Goal: Task Accomplishment & Management: Manage account settings

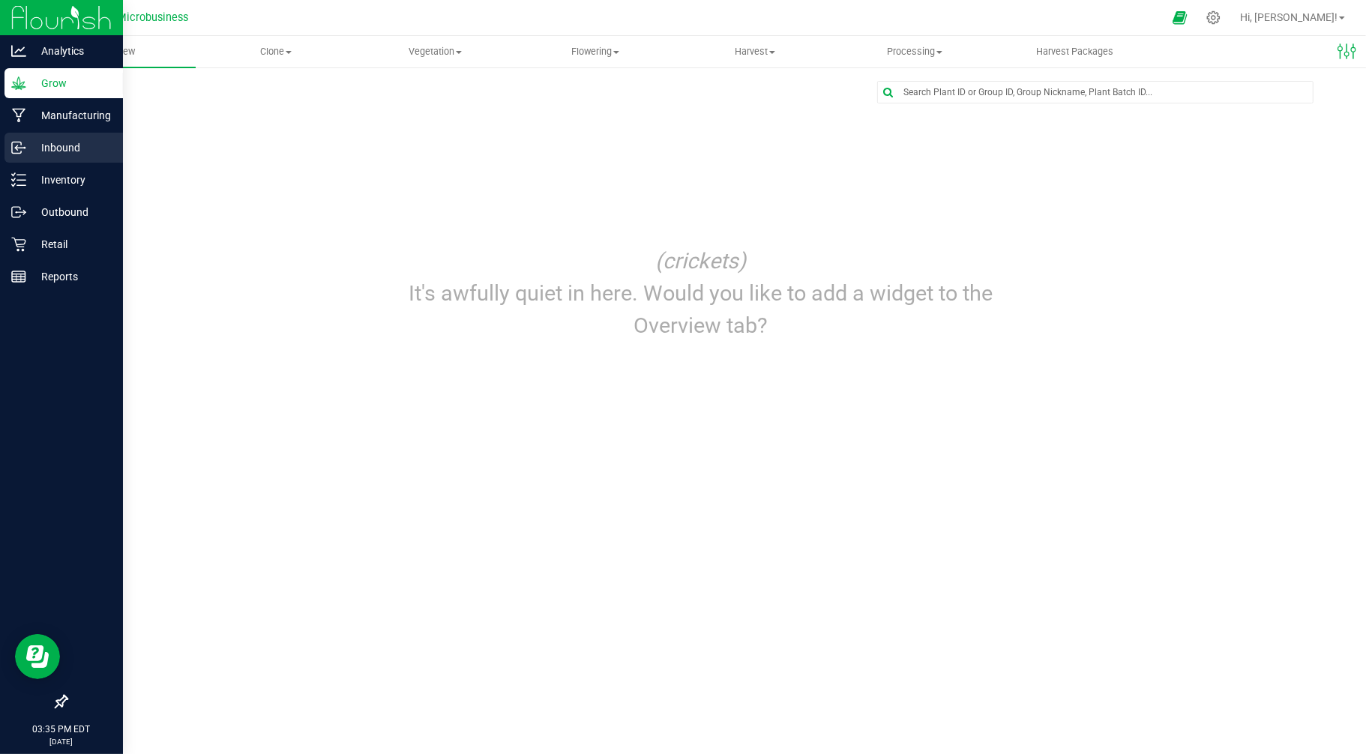
click at [42, 139] on p "Inbound" at bounding box center [71, 148] width 90 height 18
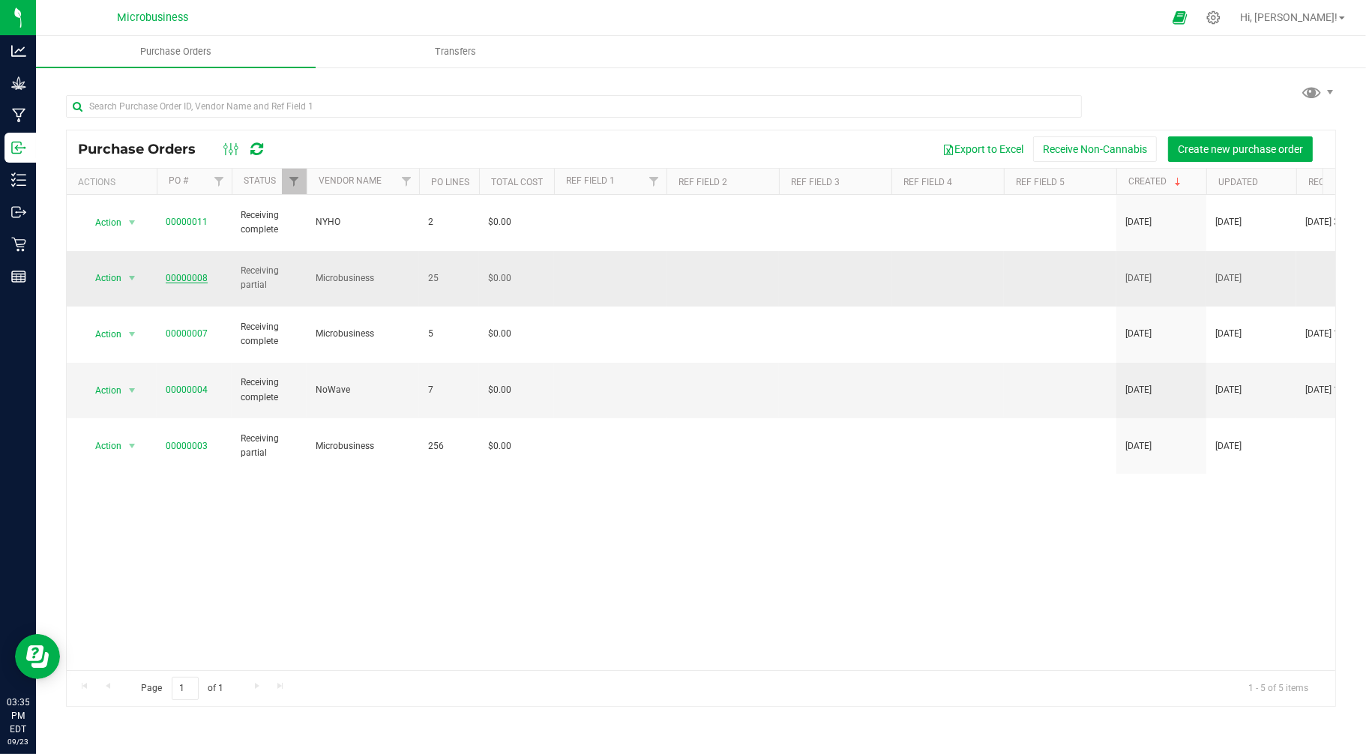
click at [191, 273] on link "00000008" at bounding box center [187, 278] width 42 height 10
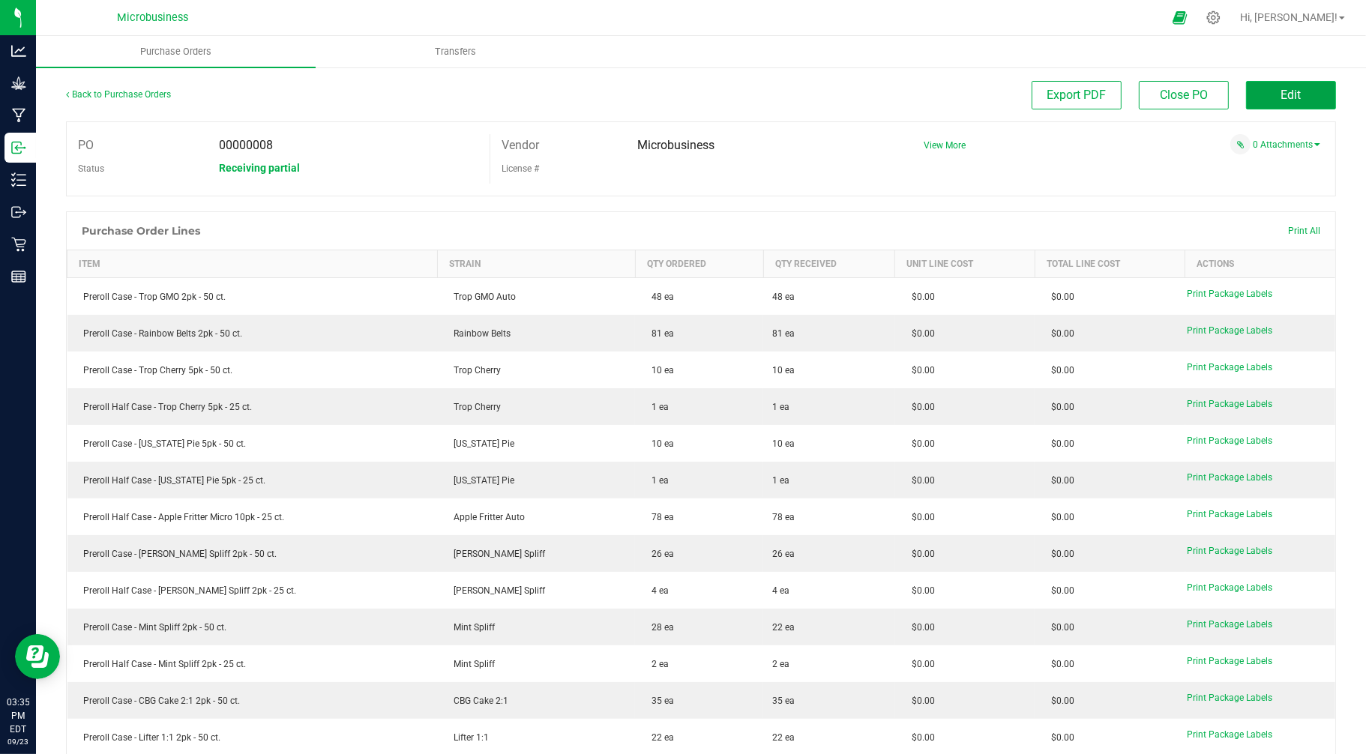
click at [1261, 92] on button "Edit" at bounding box center [1291, 95] width 90 height 28
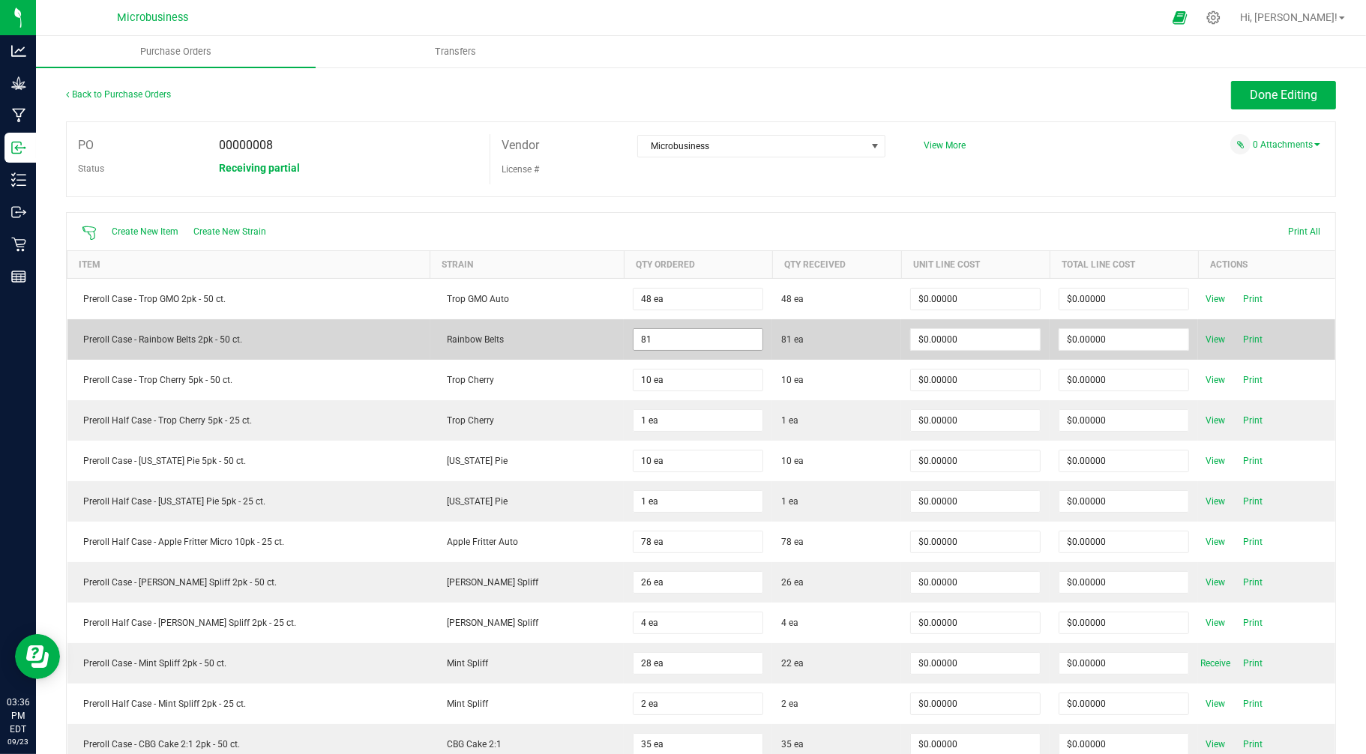
click at [663, 338] on input "81" at bounding box center [697, 339] width 129 height 21
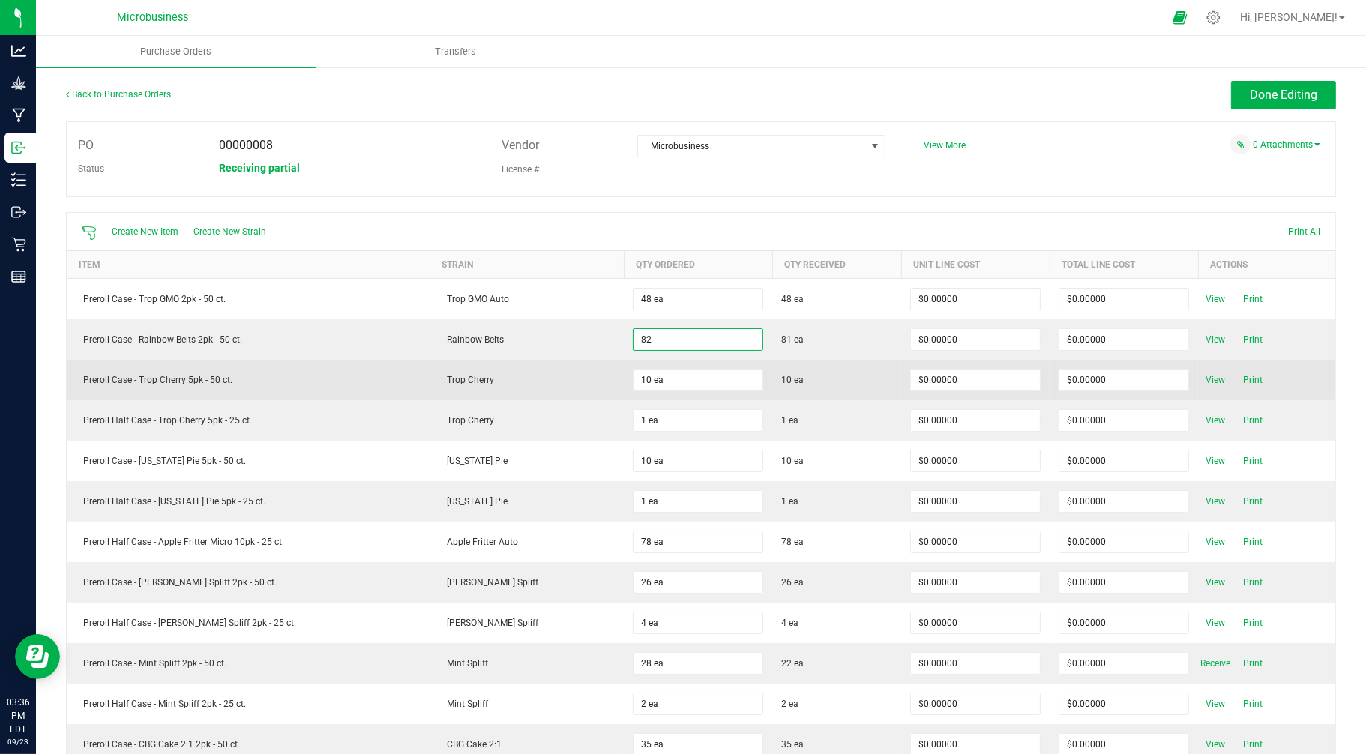
type input "82 ea"
click at [750, 400] on td "10 ea" at bounding box center [698, 380] width 148 height 40
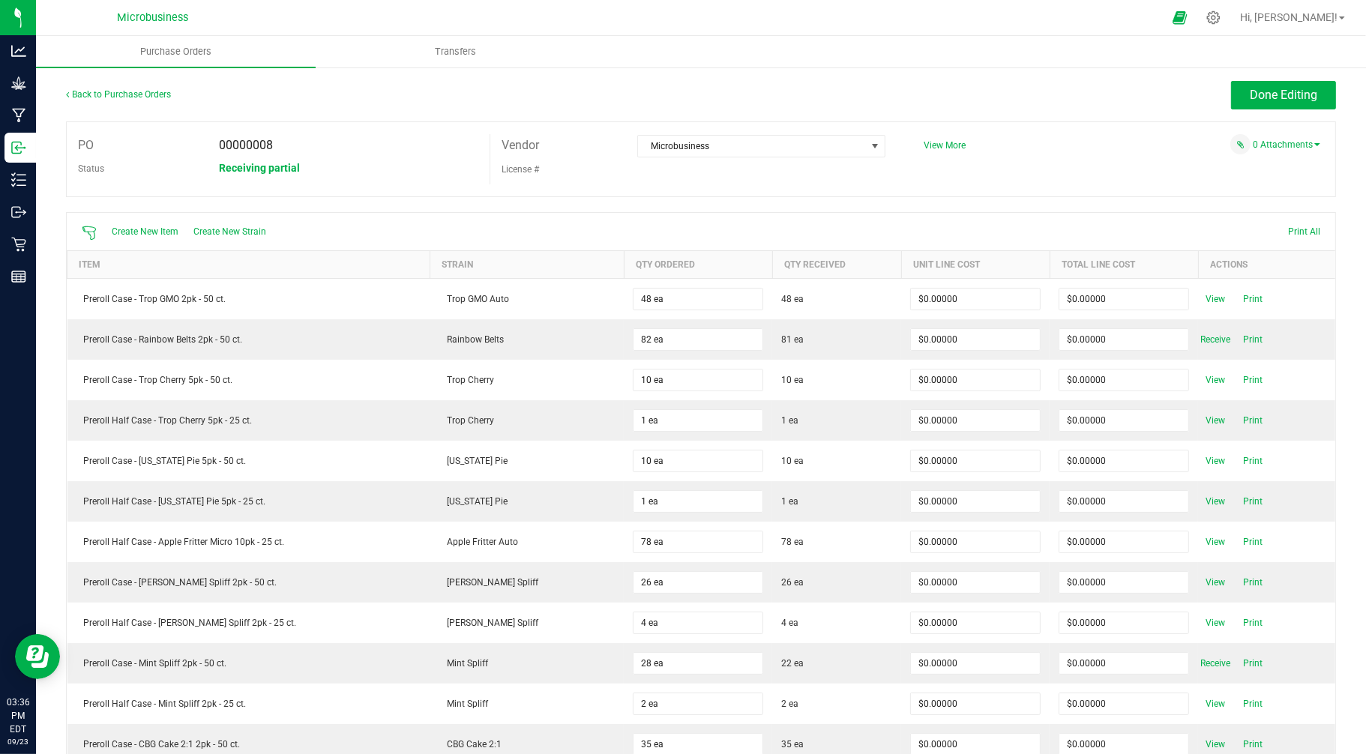
click at [1200, 340] on span "Receive" at bounding box center [1215, 340] width 30 height 18
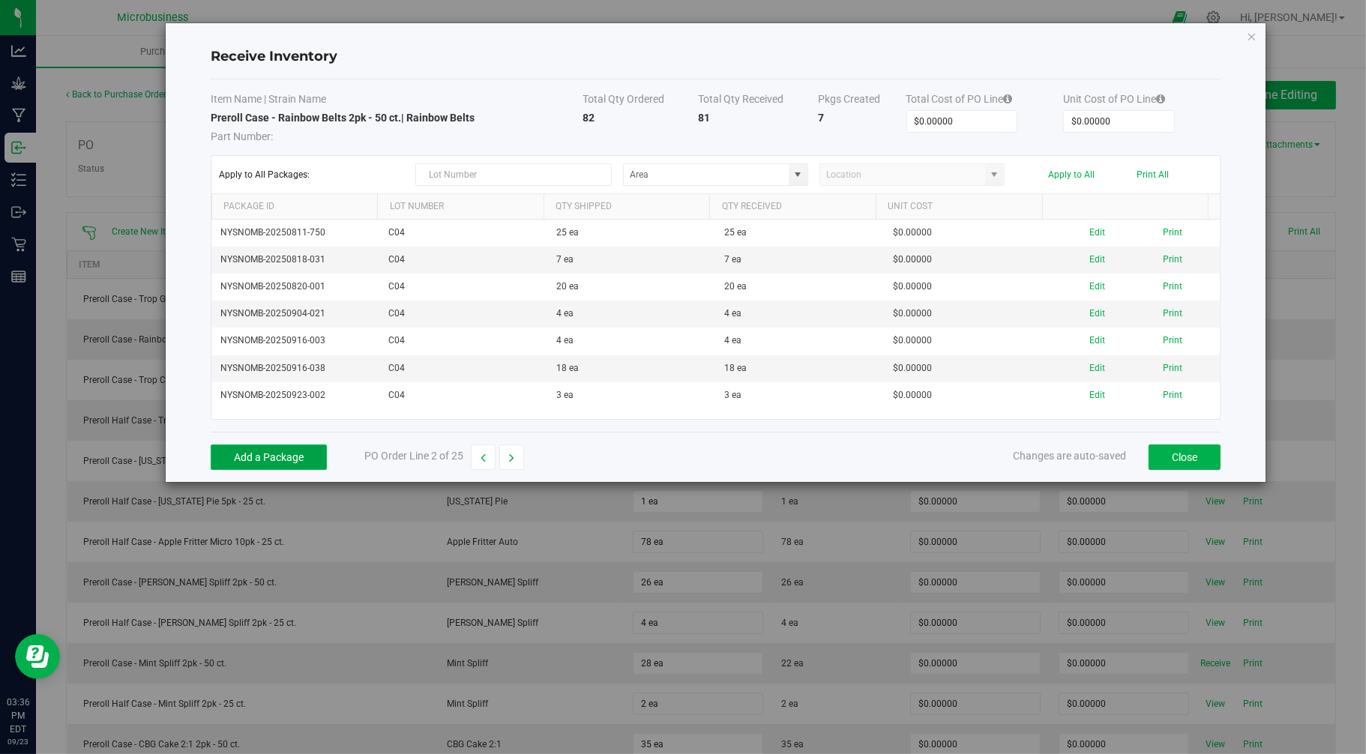
click at [325, 452] on button "Add a Package" at bounding box center [269, 457] width 116 height 25
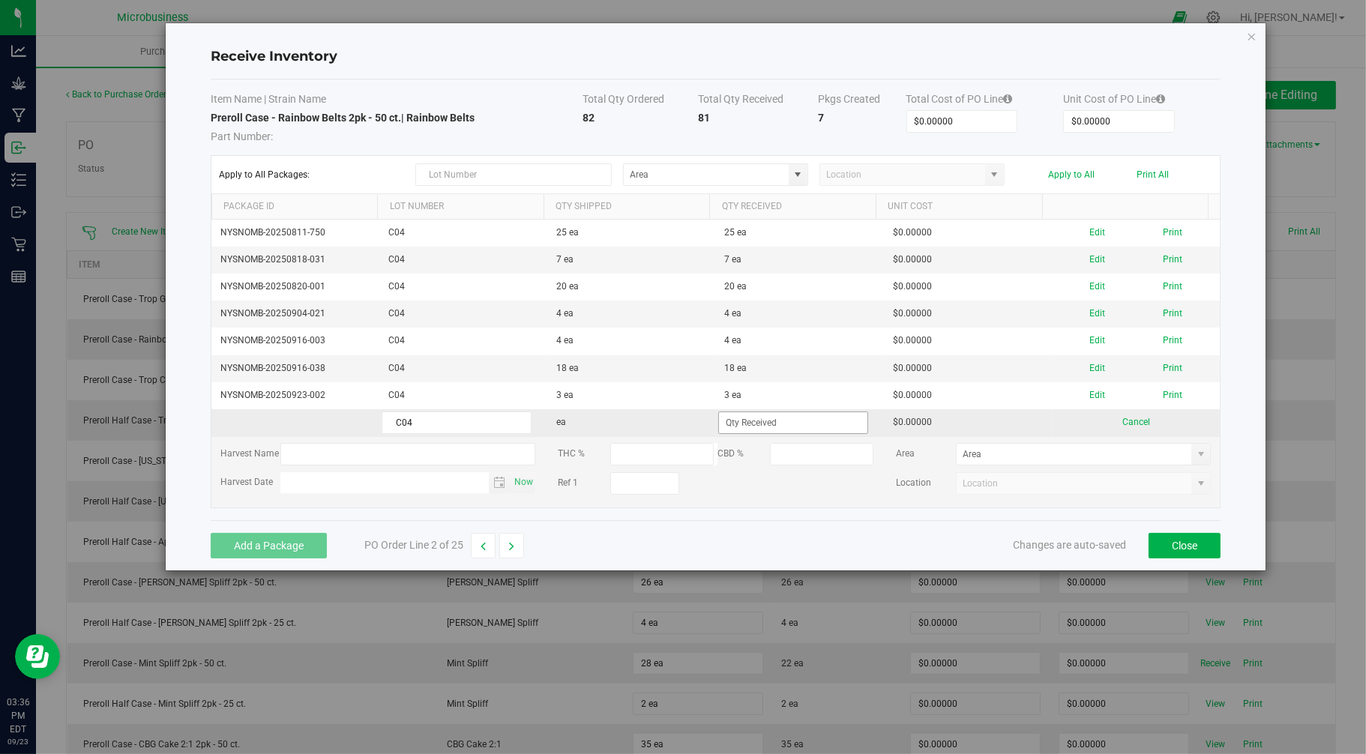
type input "C04"
click at [750, 421] on input at bounding box center [793, 422] width 148 height 21
type input "1 ea"
click at [750, 499] on kendo-grid-list "NYSNOMB-20250811-750 C04 25 ea 25 ea $0.00000 Edit Print NYSNOMB-20250818-031 C…" at bounding box center [715, 364] width 1009 height 288
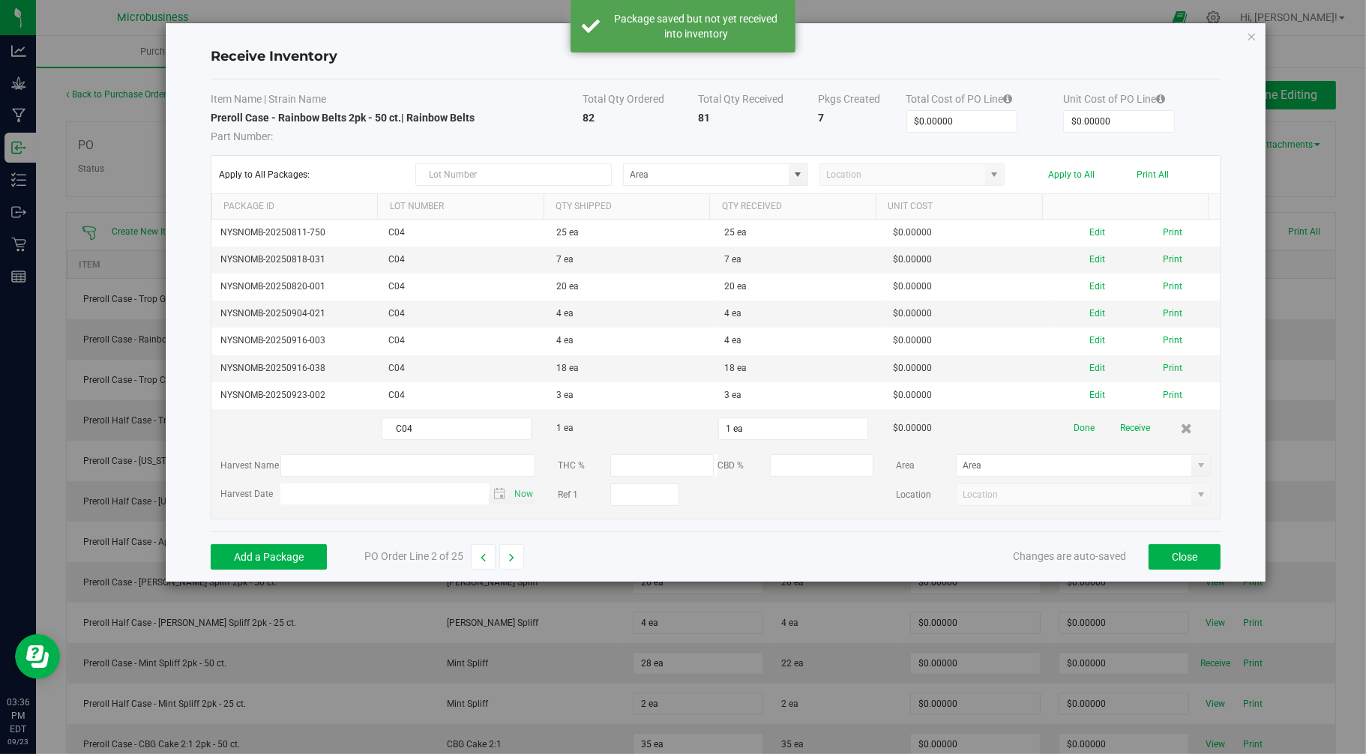
click at [1163, 396] on button "Print" at bounding box center [1172, 395] width 19 height 14
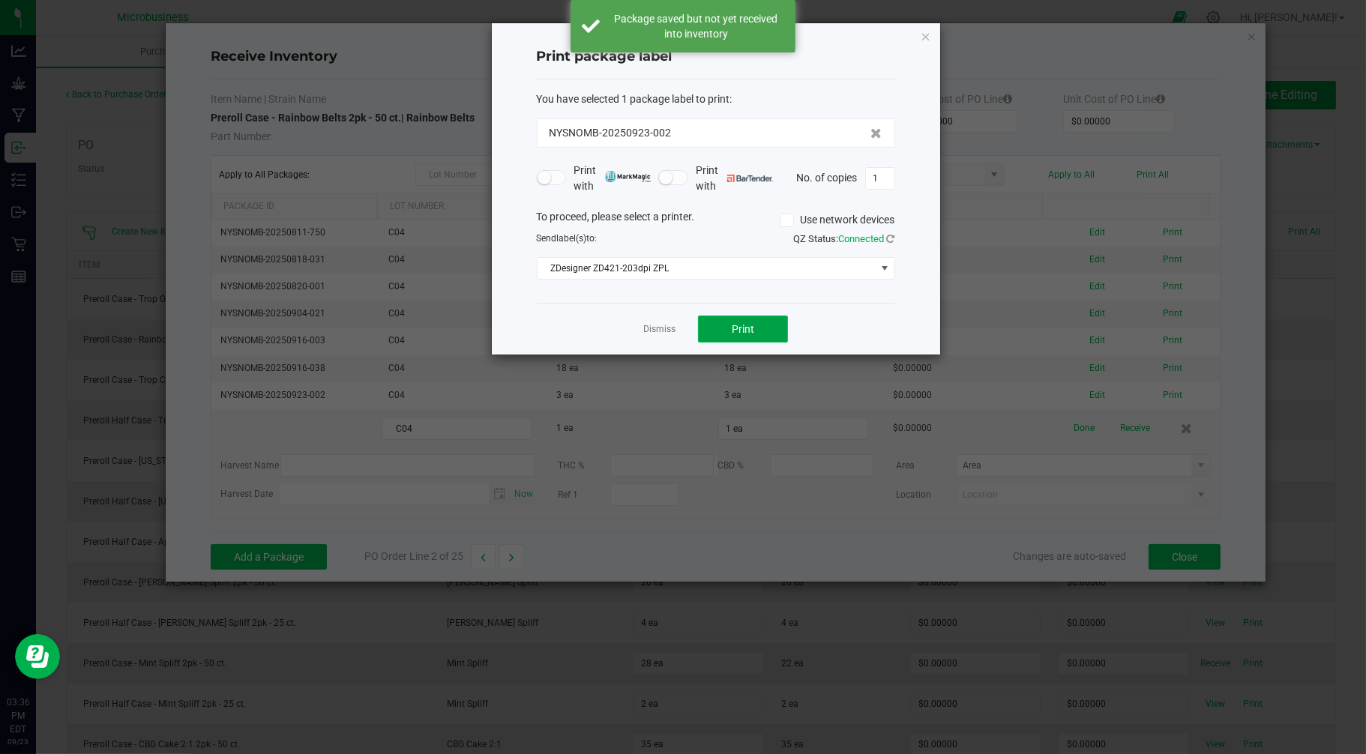
click at [753, 324] on span "Print" at bounding box center [743, 329] width 22 height 12
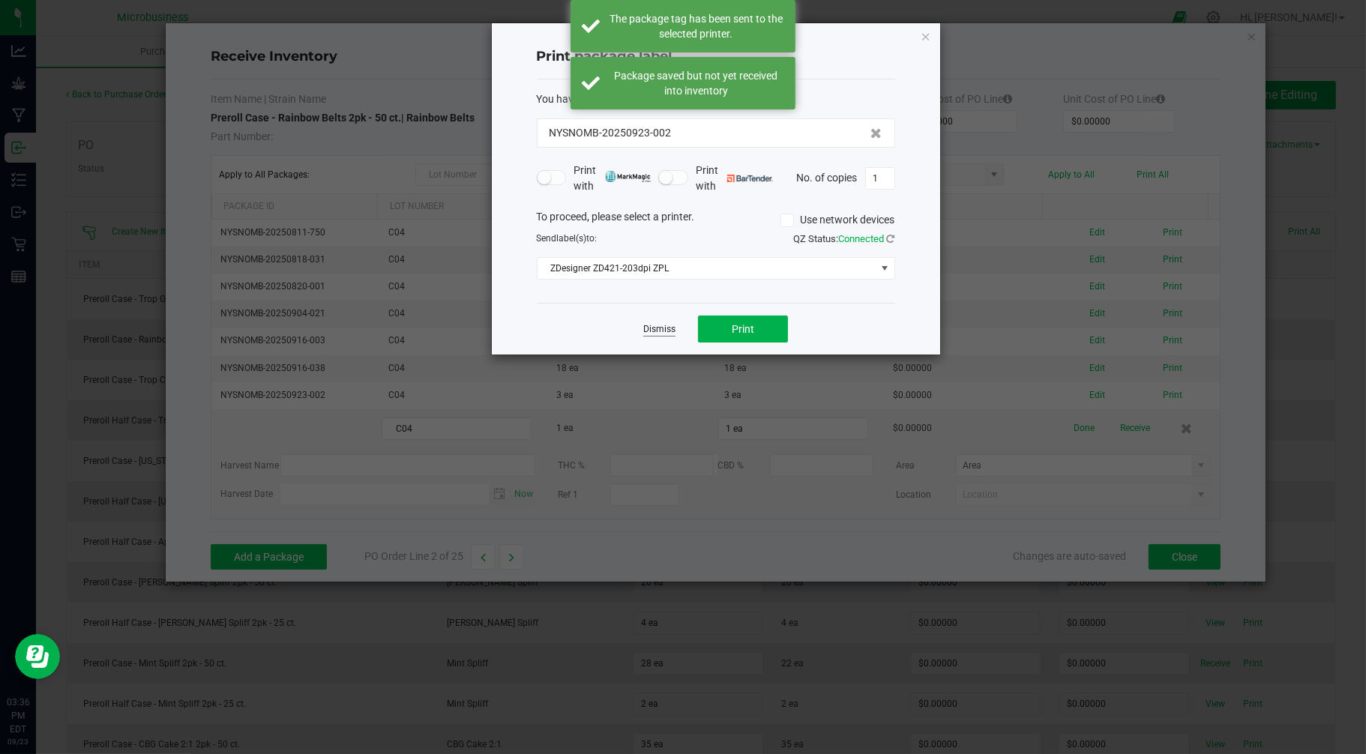
click at [669, 328] on link "Dismiss" at bounding box center [659, 329] width 32 height 13
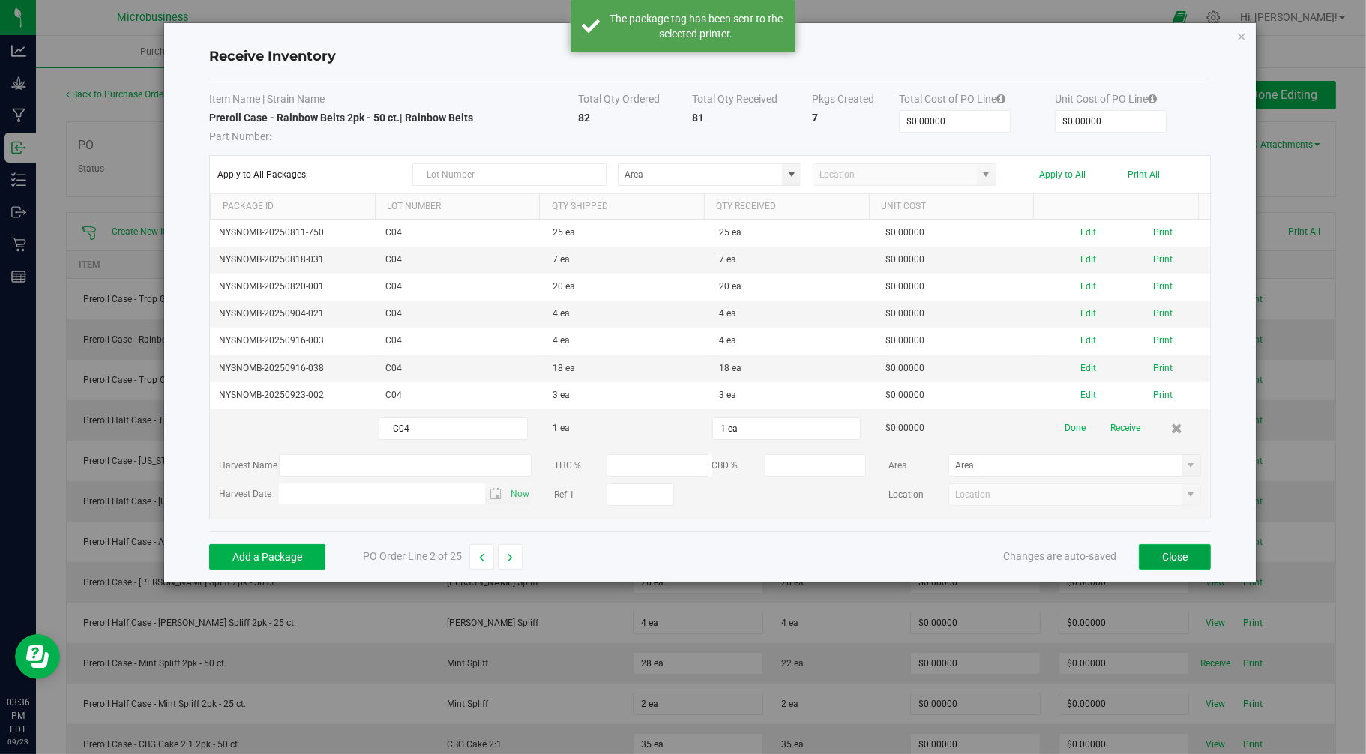
click at [1159, 564] on button "Close" at bounding box center [1175, 556] width 72 height 25
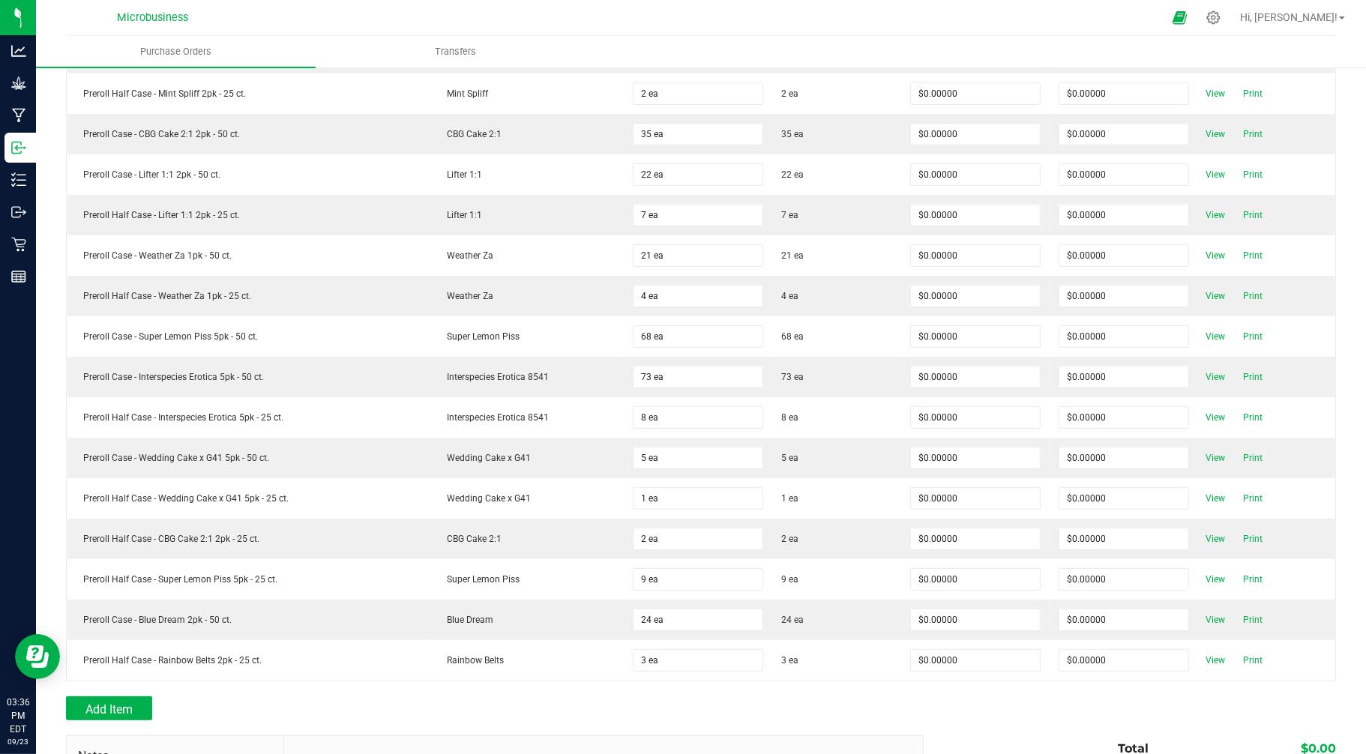
scroll to position [639, 0]
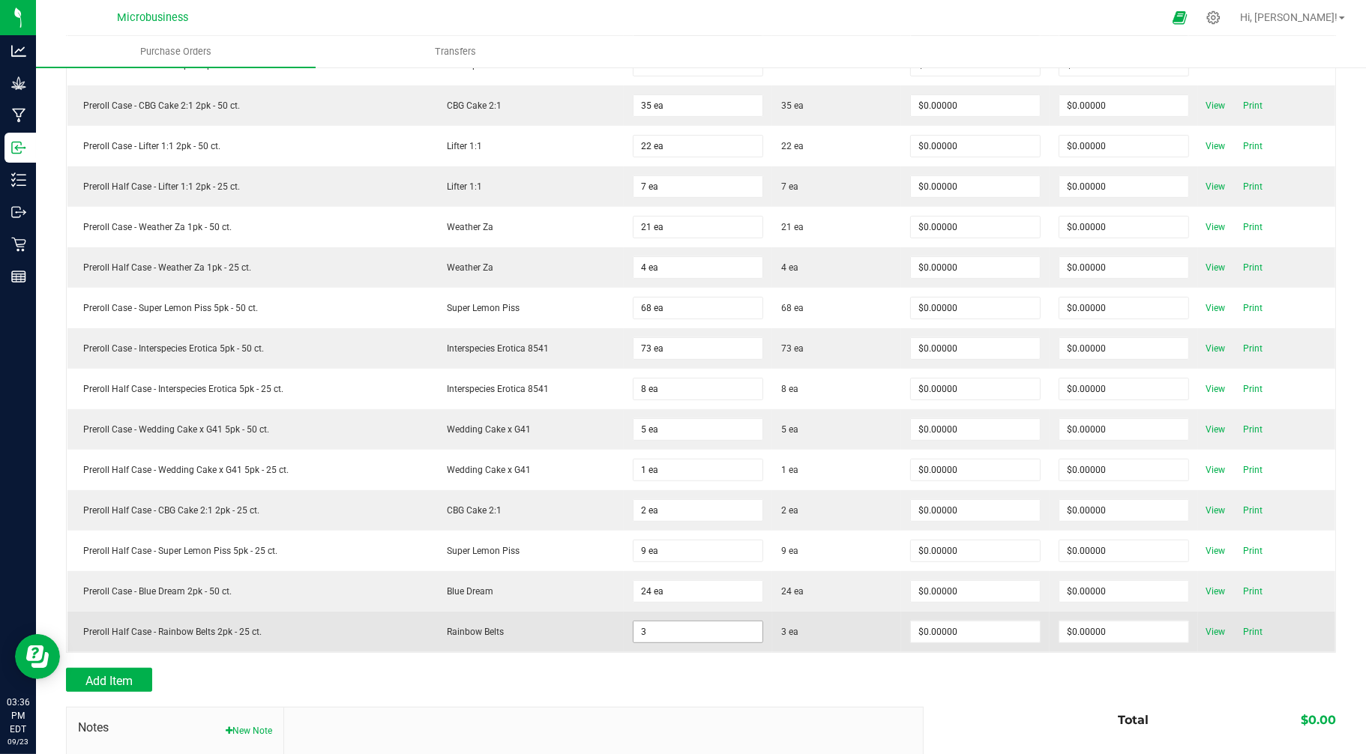
click at [639, 642] on input "3" at bounding box center [697, 631] width 129 height 21
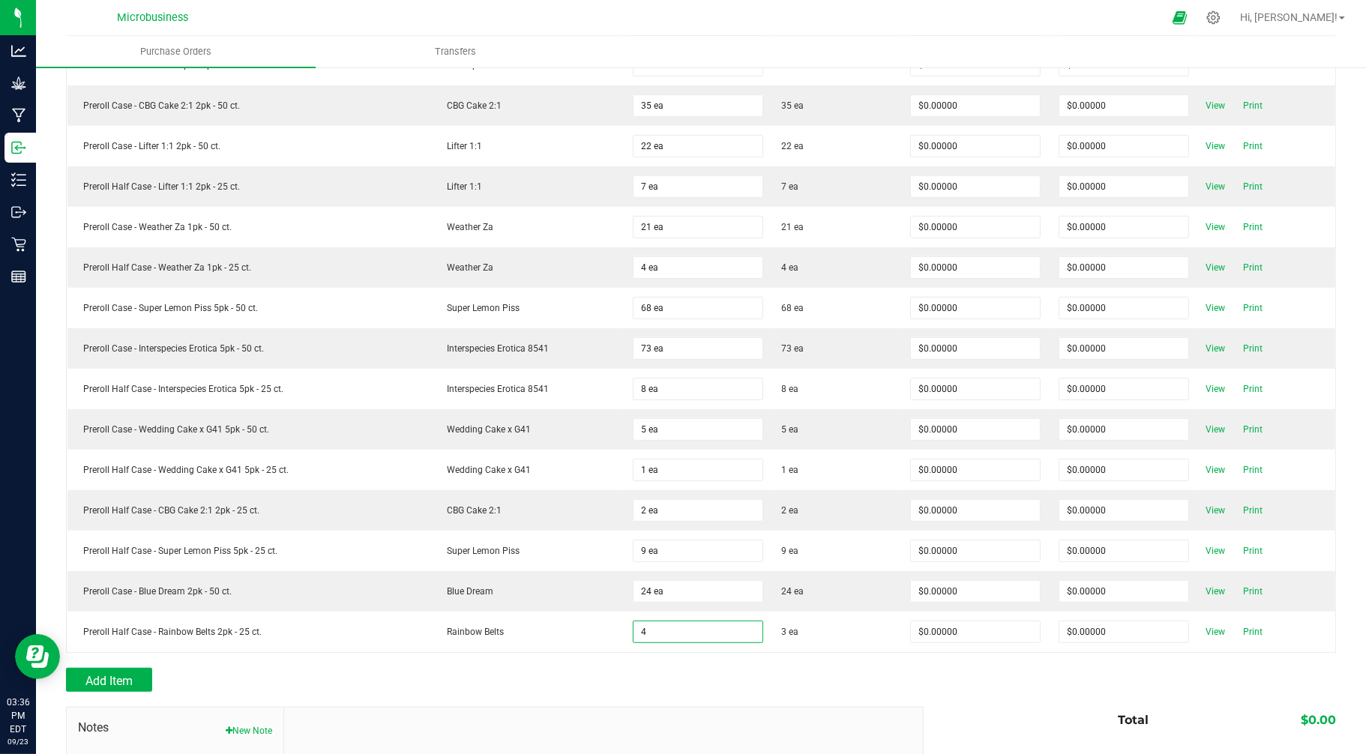
type input "4 ea"
click at [860, 701] on div at bounding box center [701, 699] width 1270 height 15
click at [1200, 638] on span "Receive" at bounding box center [1215, 632] width 30 height 18
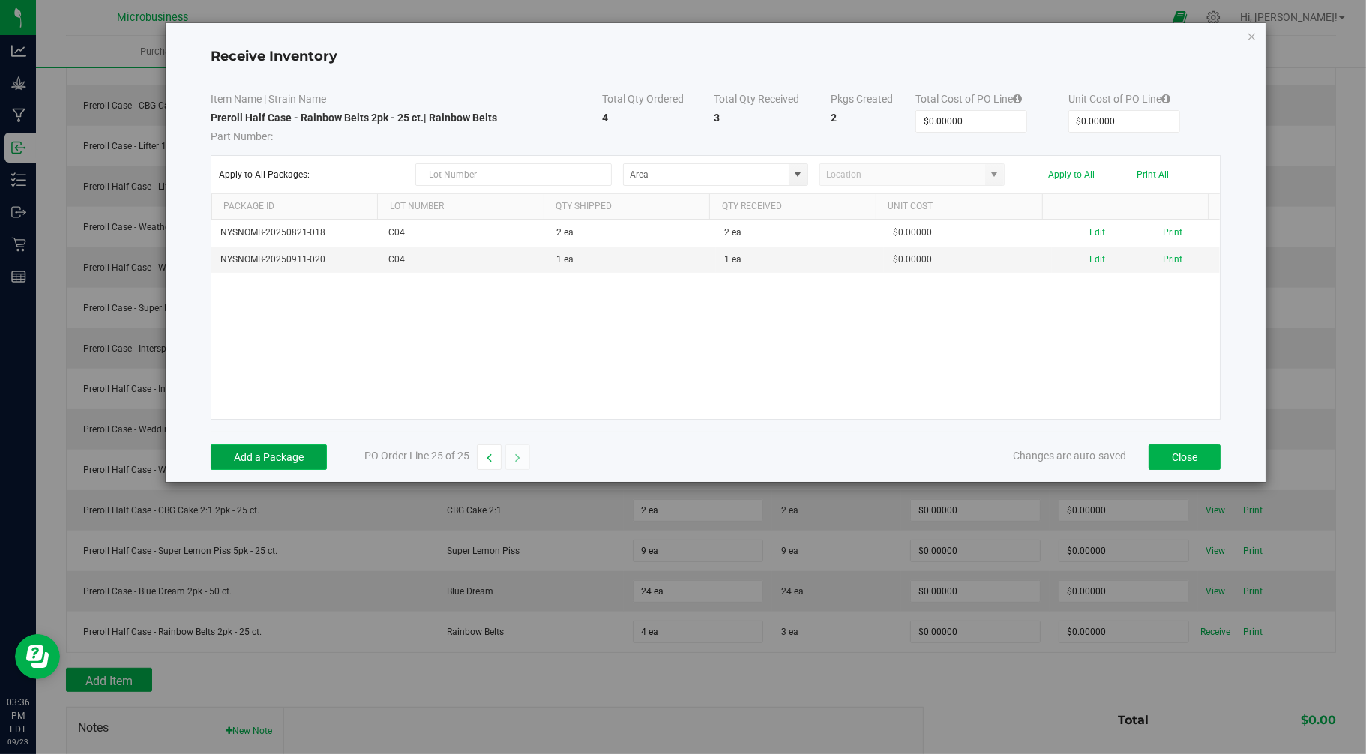
click at [295, 452] on button "Add a Package" at bounding box center [269, 457] width 116 height 25
type input "C04"
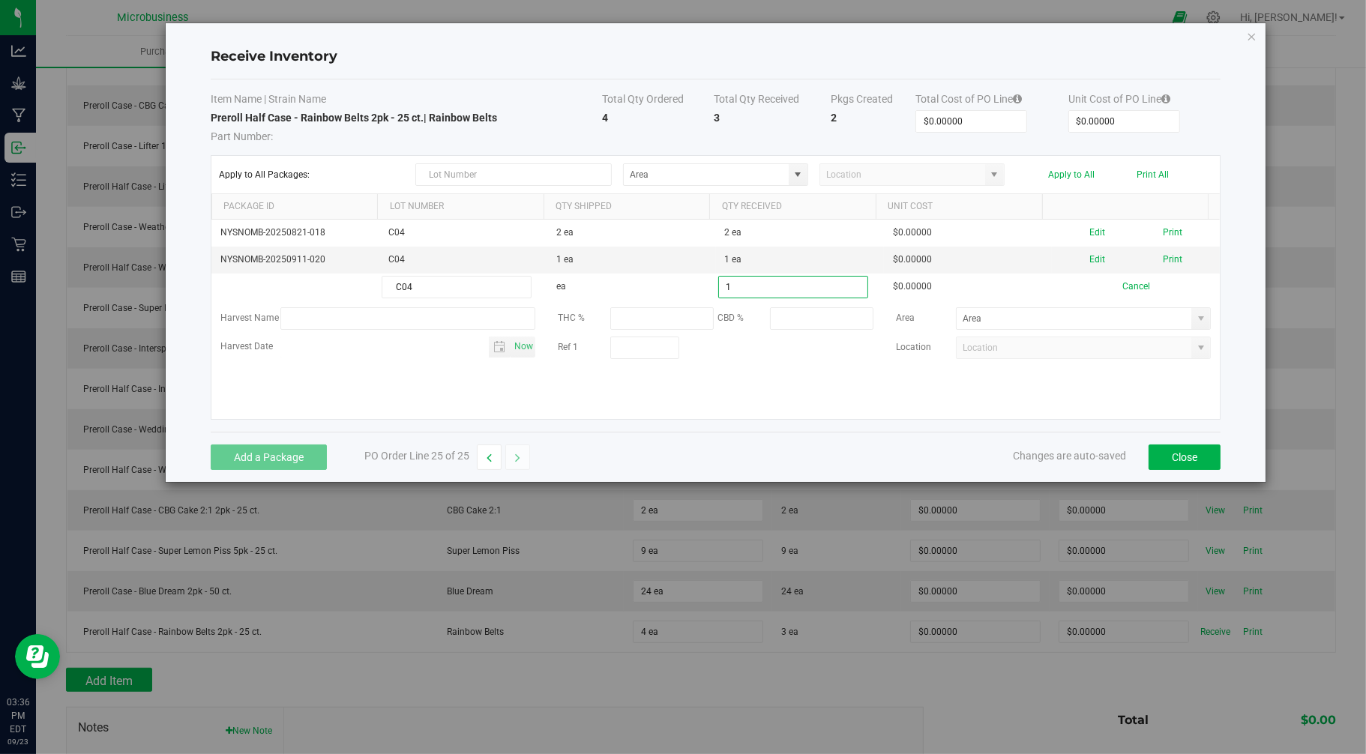
type input "1 ea"
click at [714, 425] on div "Item Name | Strain Name Total Qty Ordered Total Qty Received Pkgs Created Total…" at bounding box center [716, 255] width 1011 height 352
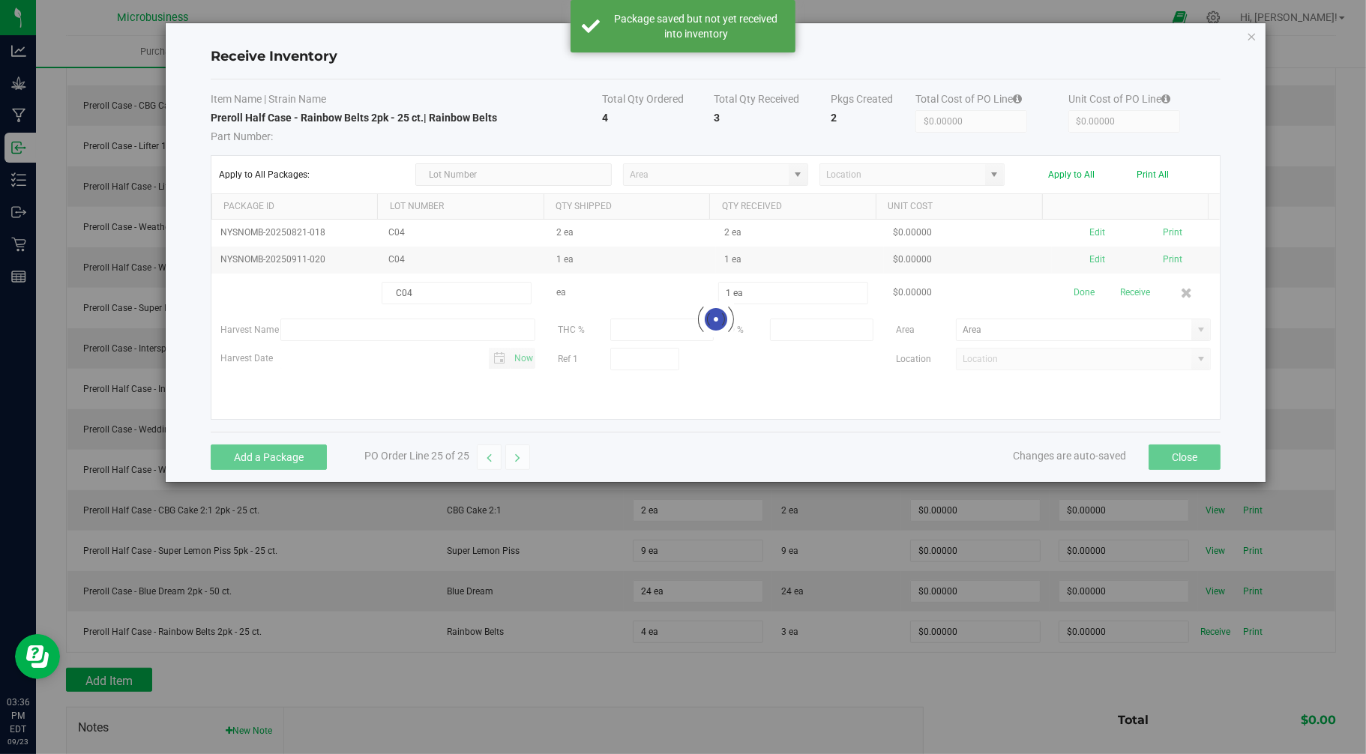
click at [1129, 291] on div at bounding box center [715, 319] width 1009 height 199
click at [1129, 291] on button "Receive" at bounding box center [1135, 293] width 30 height 26
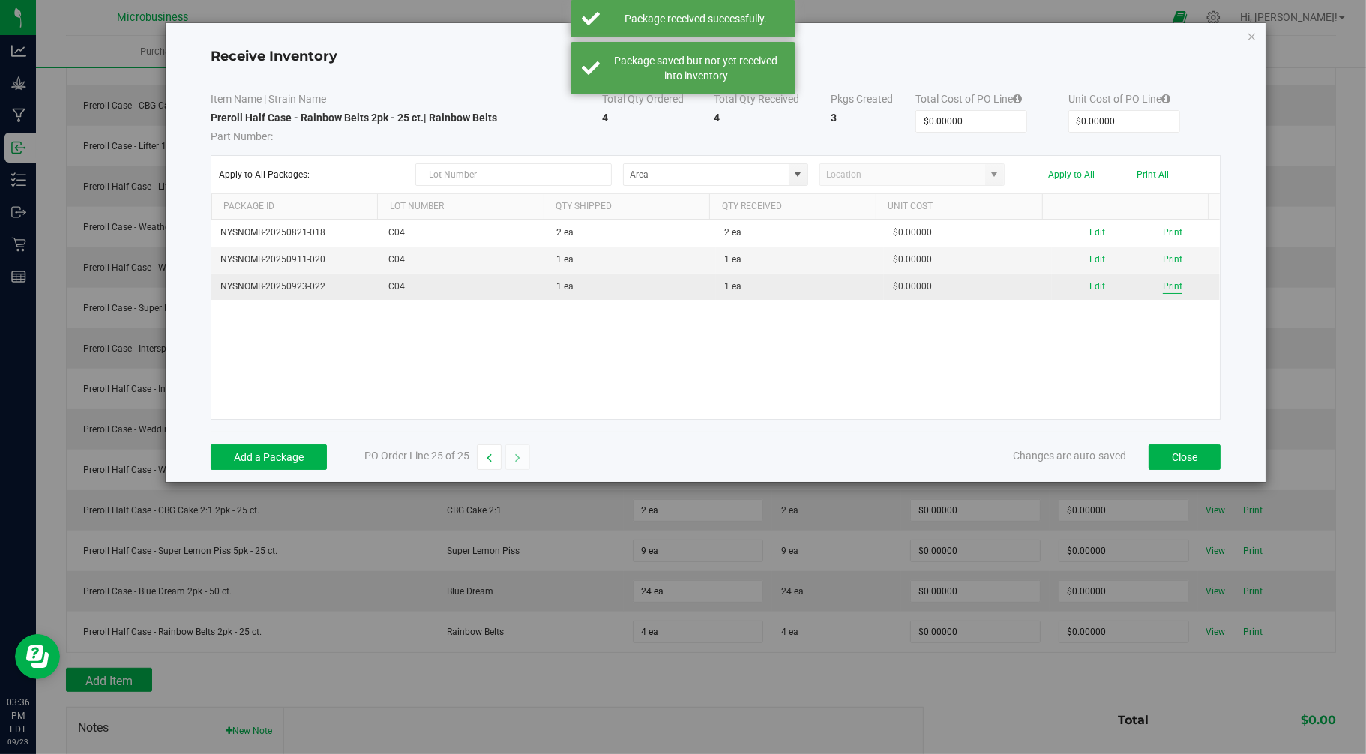
click at [1163, 289] on button "Print" at bounding box center [1172, 287] width 19 height 14
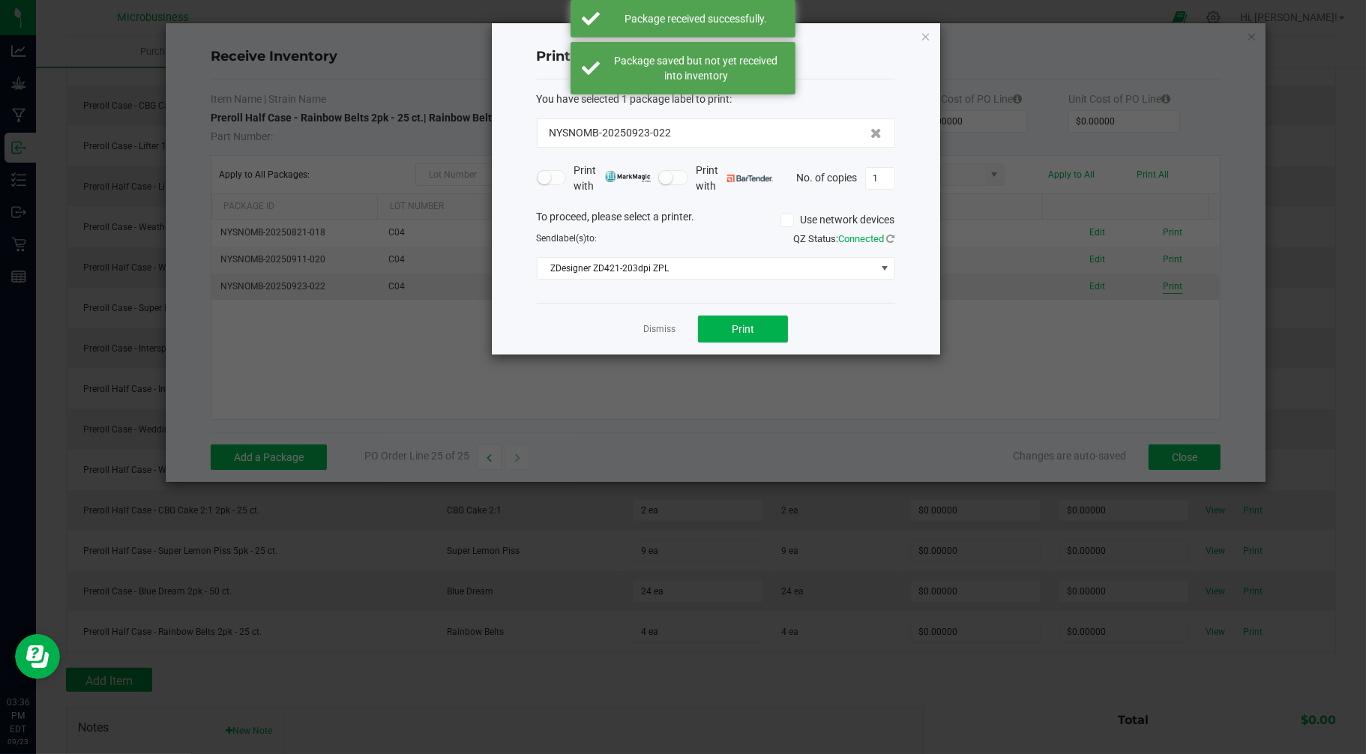
click at [1157, 289] on ngb-modal-window "Print package label You have selected 1 package label to print : NYSNOMB-202509…" at bounding box center [688, 377] width 1377 height 754
click at [732, 333] on span "Print" at bounding box center [743, 329] width 22 height 12
click at [682, 336] on div "Dismiss Print" at bounding box center [716, 329] width 358 height 52
click at [677, 334] on div "Dismiss Print" at bounding box center [716, 329] width 358 height 52
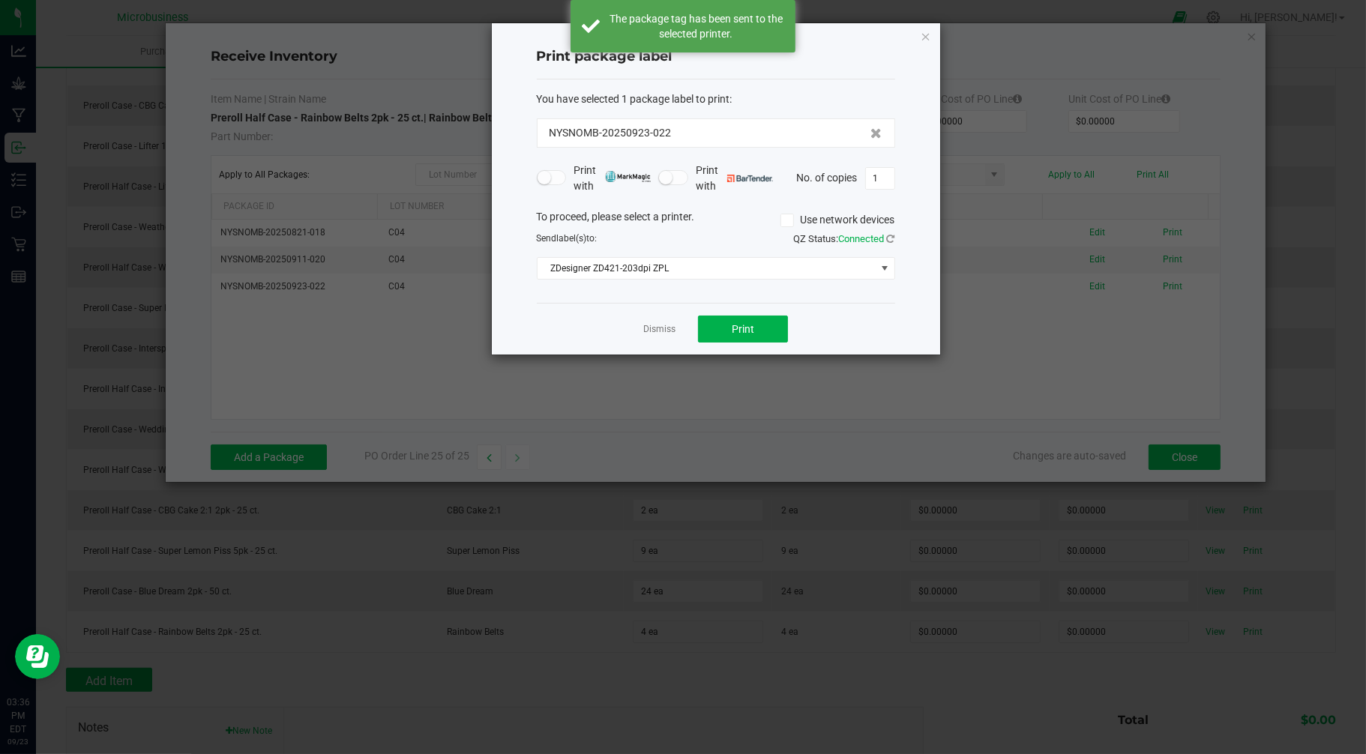
click at [665, 327] on link "Dismiss" at bounding box center [659, 329] width 32 height 13
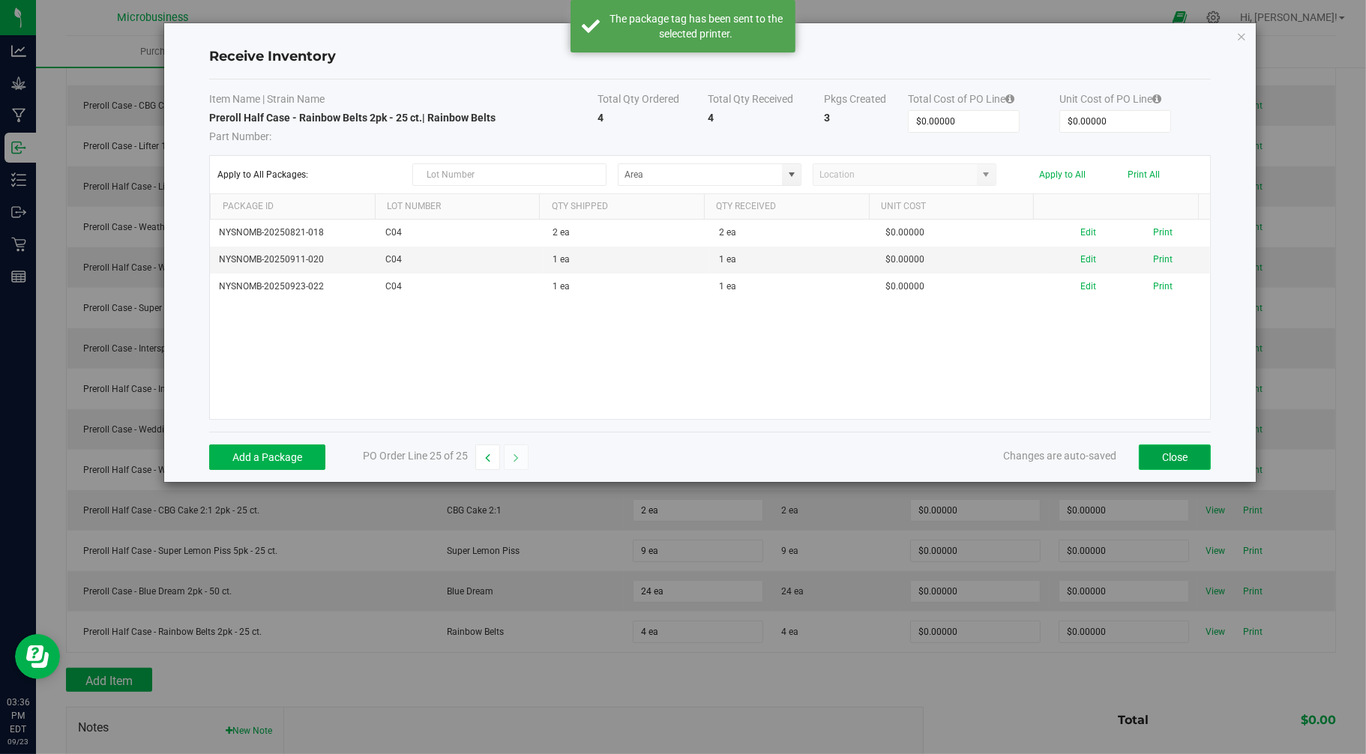
click at [1148, 452] on button "Close" at bounding box center [1175, 457] width 72 height 25
